Goal: Navigation & Orientation: Go to known website

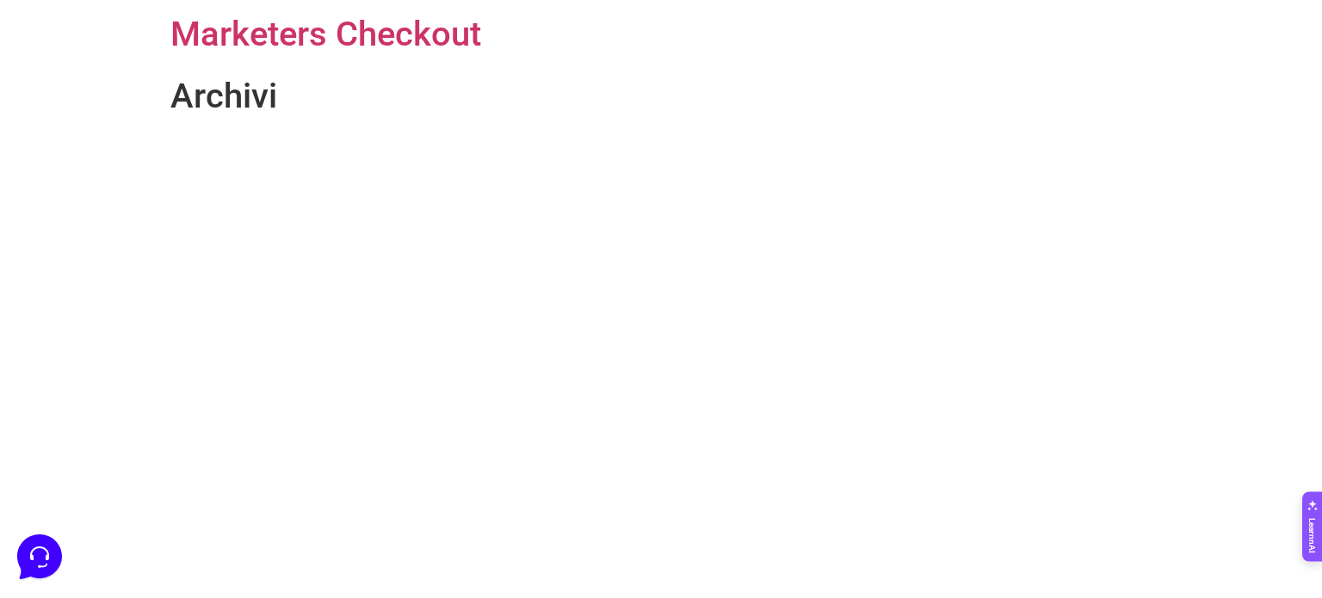
click at [244, 109] on h1 "Archivi" at bounding box center [660, 96] width 981 height 41
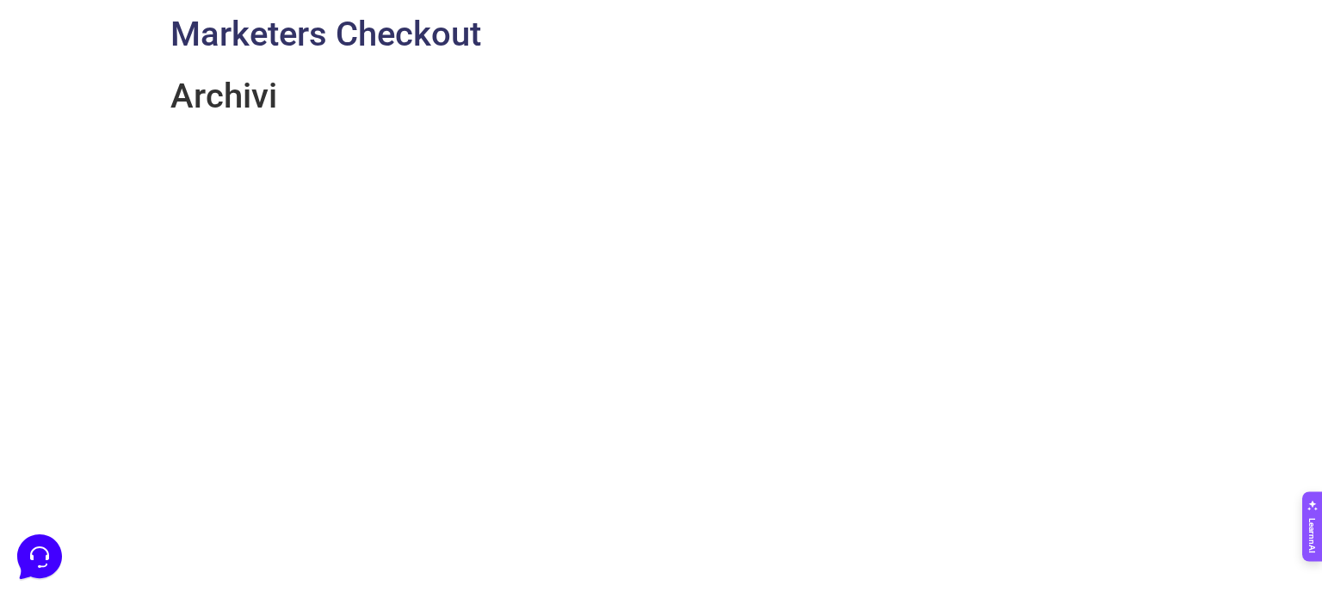
click at [343, 47] on link "Marketers Checkout" at bounding box center [325, 34] width 311 height 40
drag, startPoint x: 0, startPoint y: 0, endPoint x: 365, endPoint y: 39, distance: 367.0
click at [365, 39] on link "Marketers Checkout" at bounding box center [325, 34] width 311 height 40
